Goal: Transaction & Acquisition: Book appointment/travel/reservation

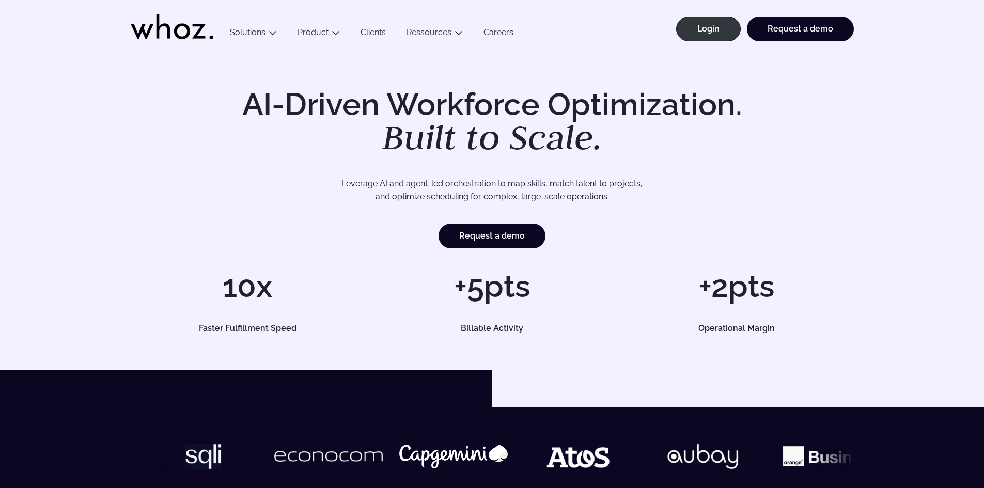
click at [368, 29] on link "Clients" at bounding box center [373, 34] width 46 height 14
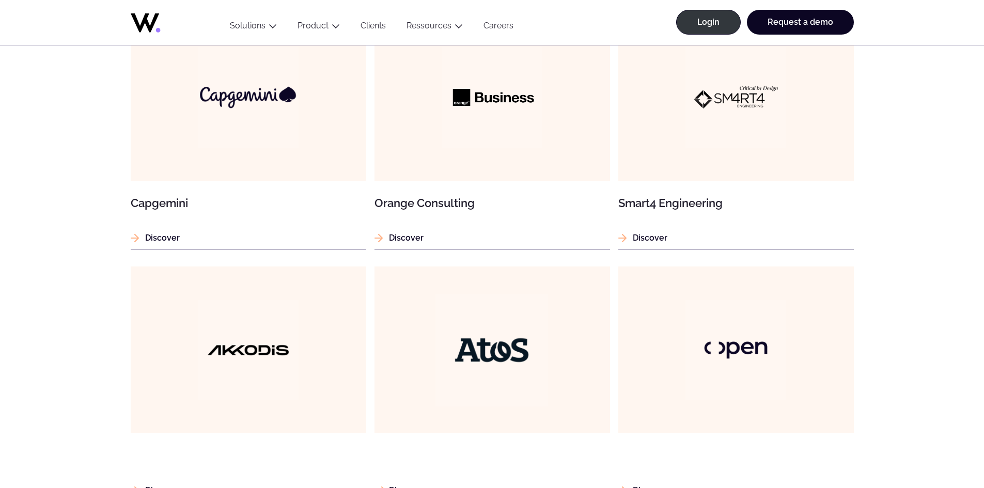
scroll to position [723, 0]
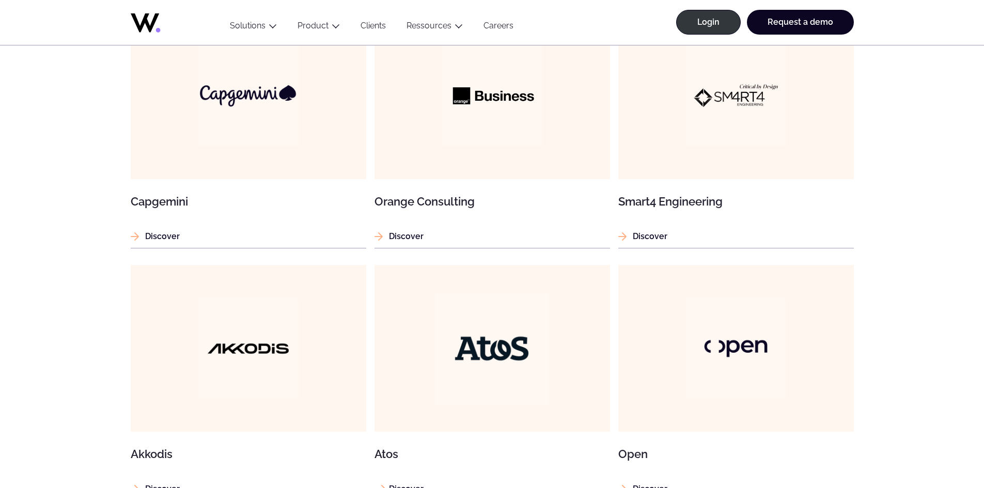
click at [498, 345] on img at bounding box center [492, 348] width 113 height 113
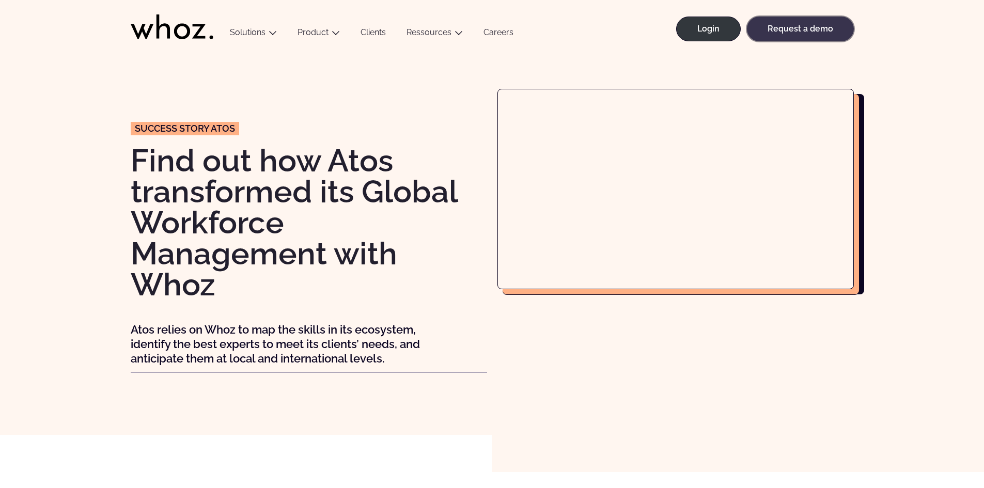
click at [811, 30] on link "Request a demo" at bounding box center [800, 29] width 107 height 25
